Goal: Entertainment & Leisure: Browse casually

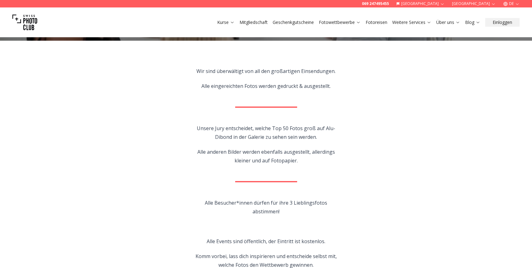
scroll to position [124, 0]
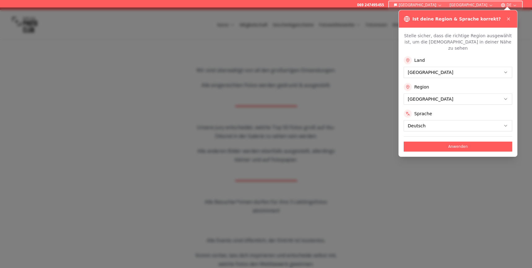
click at [505, 16] on button at bounding box center [508, 18] width 7 height 7
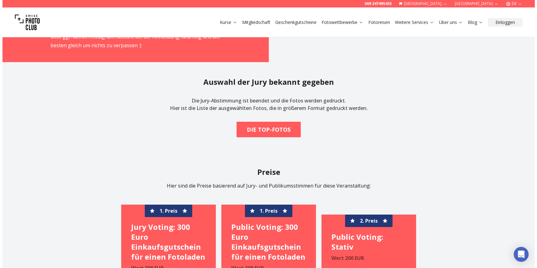
scroll to position [1023, 0]
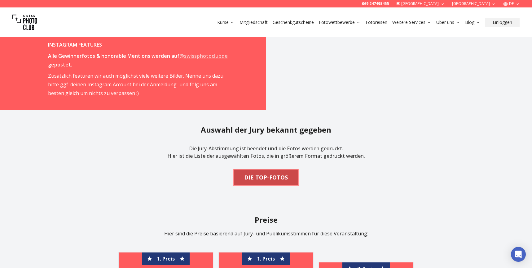
click at [275, 175] on b "DIE TOP-FOTOS" at bounding box center [266, 177] width 44 height 9
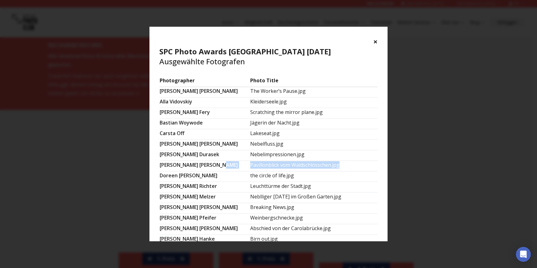
drag, startPoint x: 254, startPoint y: 165, endPoint x: 352, endPoint y: 162, distance: 97.4
click at [352, 162] on tr "[PERSON_NAME] Pavillonblick vom Waldschlösschen.jpg" at bounding box center [268, 166] width 218 height 11
click at [352, 162] on td "Pavillonblick vom Waldschlösschen.jpg" at bounding box center [314, 166] width 128 height 11
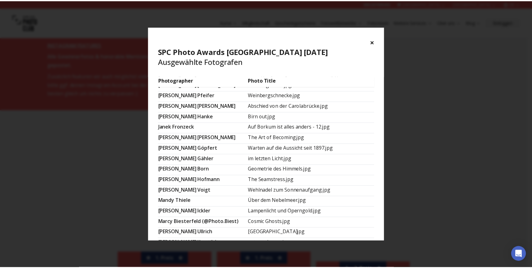
scroll to position [0, 0]
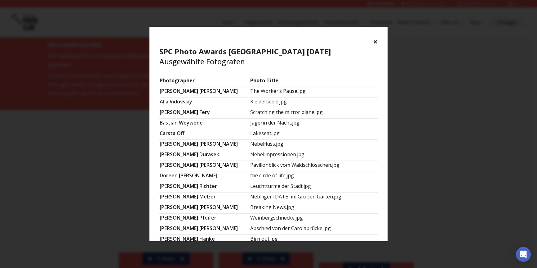
click at [369, 43] on div "× SPC Photo Awards [GEOGRAPHIC_DATA] [DATE] Ausgewählte Fotografen" at bounding box center [268, 52] width 238 height 50
click at [374, 43] on button "×" at bounding box center [375, 42] width 4 height 10
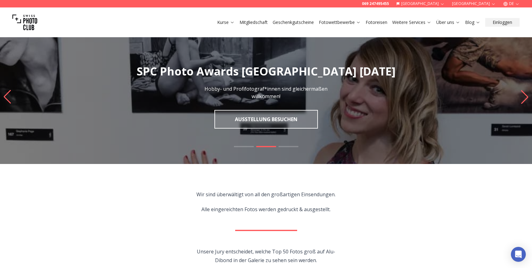
click at [526, 93] on icon "Next slide" at bounding box center [525, 97] width 8 height 14
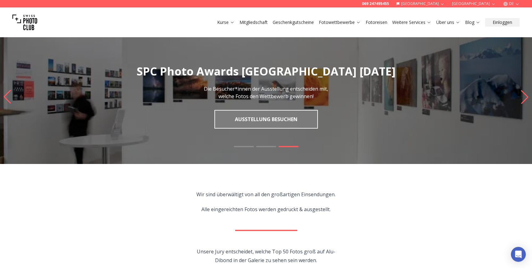
click at [524, 94] on icon "Next slide" at bounding box center [525, 97] width 8 height 14
